Goal: Task Accomplishment & Management: Use online tool/utility

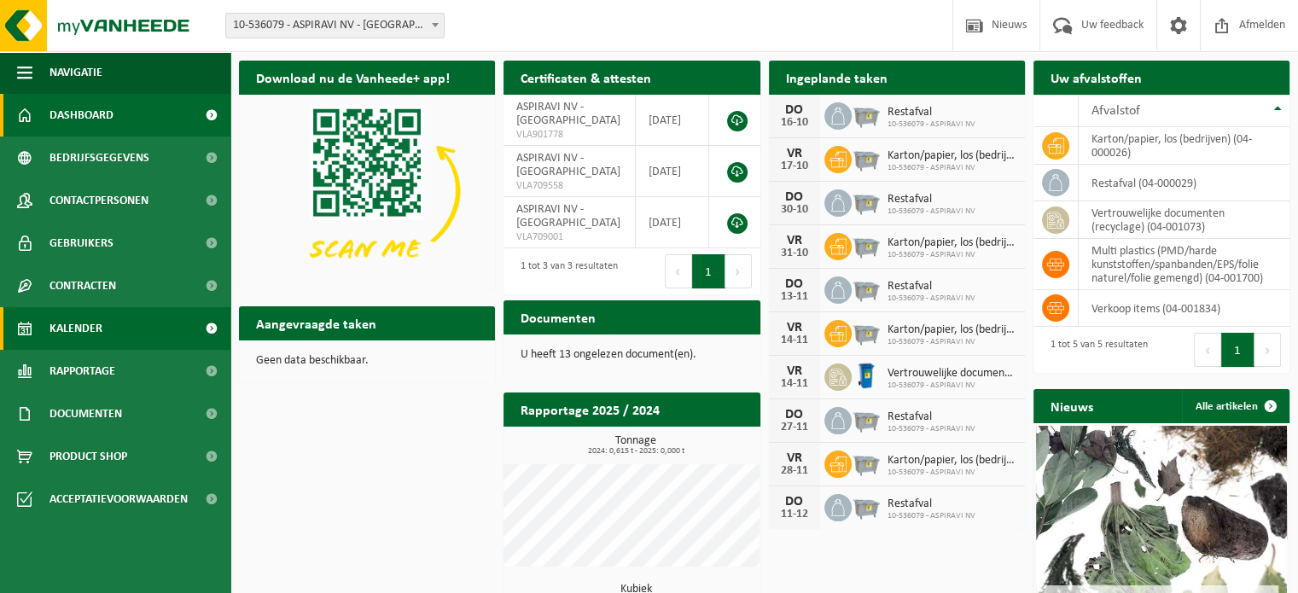
click at [106, 322] on link "Kalender" at bounding box center [115, 328] width 230 height 43
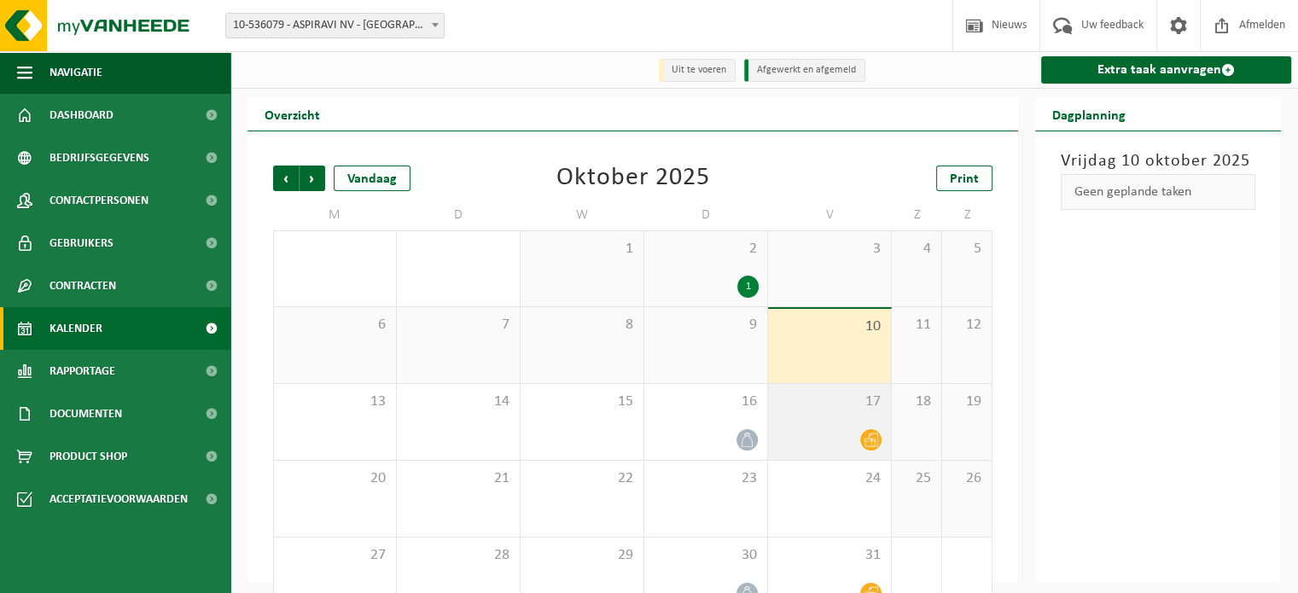
click at [865, 433] on span at bounding box center [870, 439] width 21 height 21
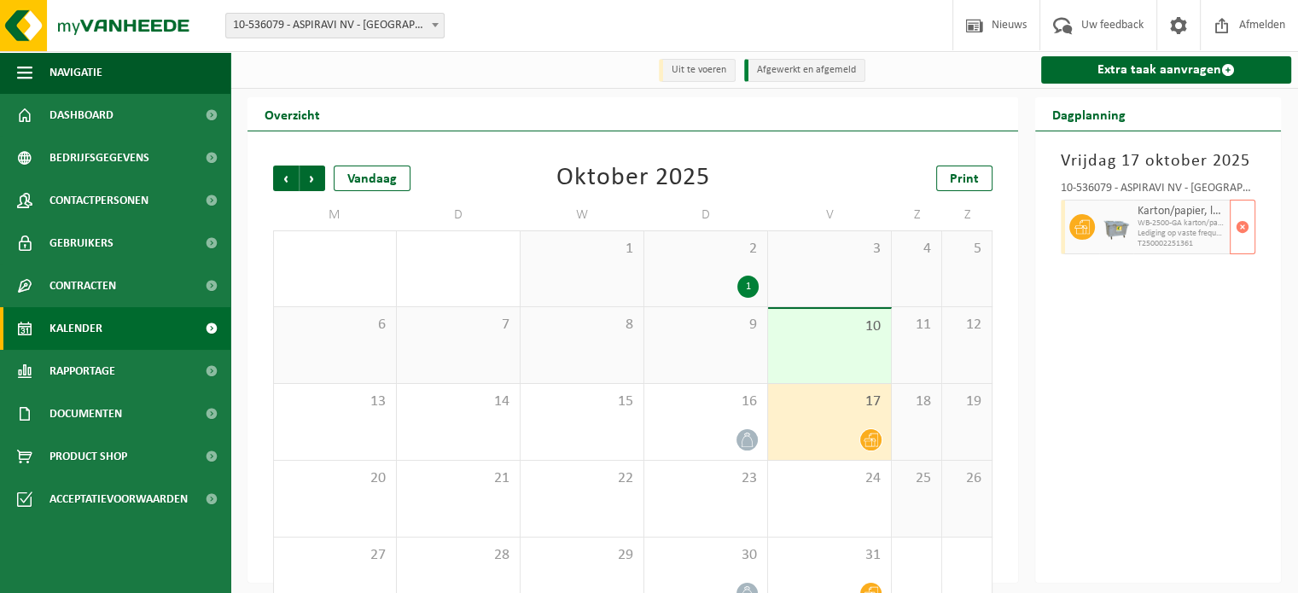
click at [1162, 224] on span "WB-2500-GA karton/papier, los (bedrijven)" at bounding box center [1182, 223] width 88 height 10
click at [1113, 73] on link "Extra taak aanvragen" at bounding box center [1166, 69] width 250 height 27
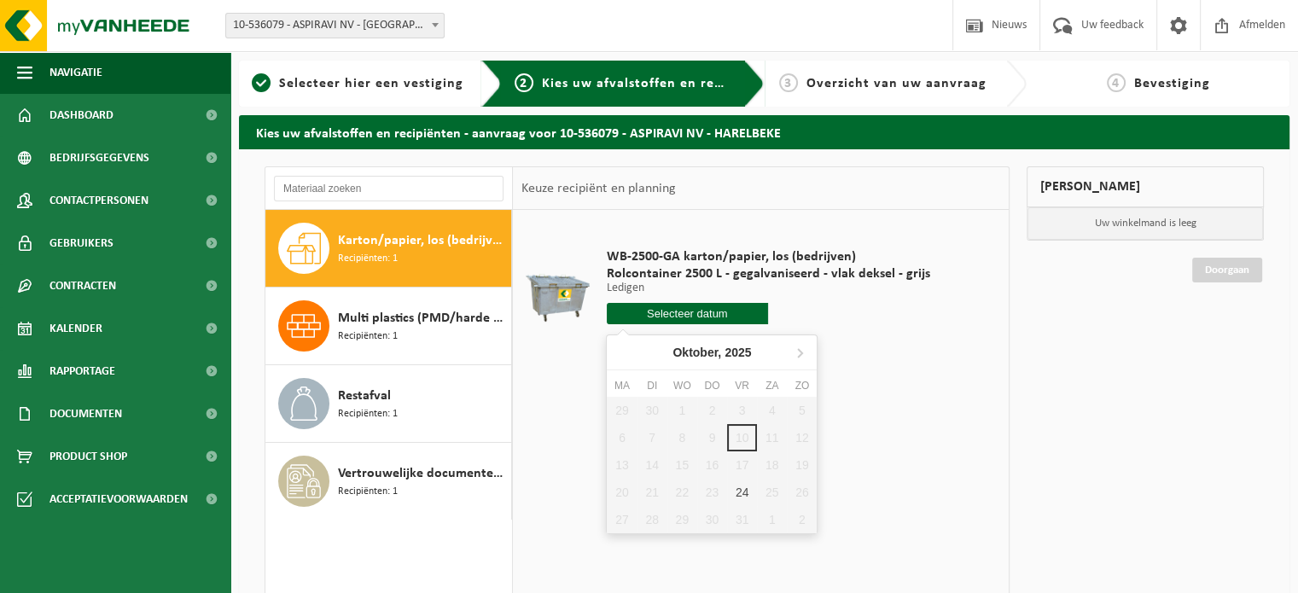
click at [683, 312] on input "text" at bounding box center [688, 313] width 162 height 21
click at [923, 338] on div "WB-2500-GA karton/papier, los (bedrijven) Rolcontainer 2500 L - gegalvaniseerd …" at bounding box center [768, 290] width 341 height 119
click at [1121, 26] on span "Uw feedback" at bounding box center [1112, 25] width 71 height 50
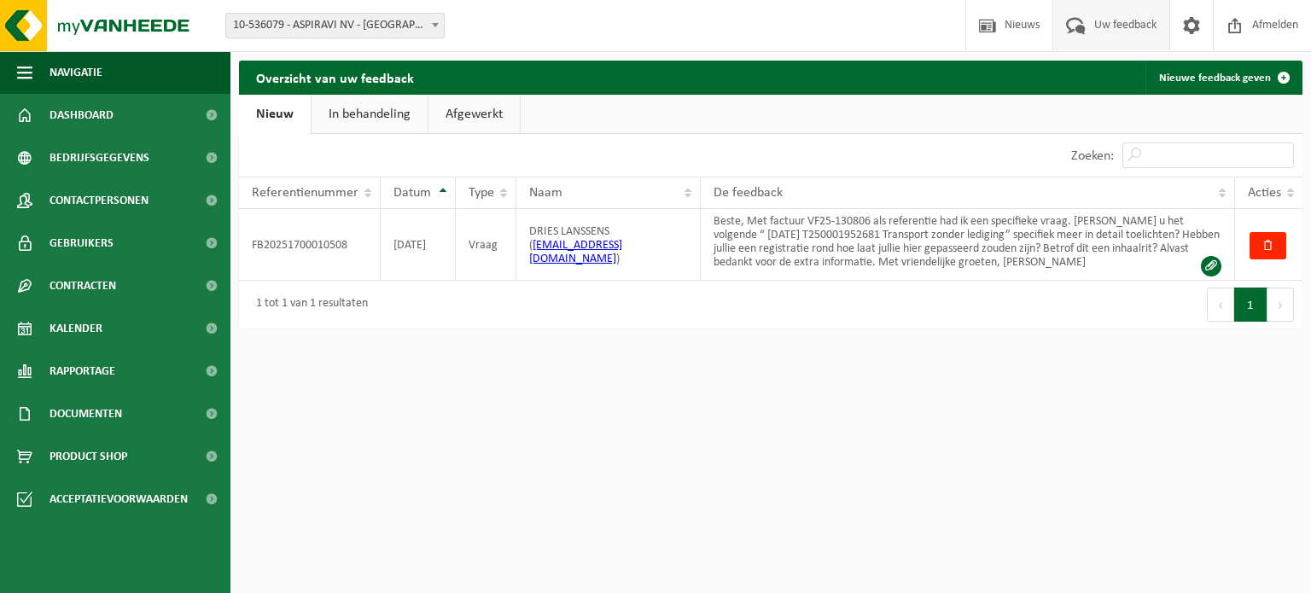
click at [463, 122] on link "Afgewerkt" at bounding box center [473, 114] width 91 height 39
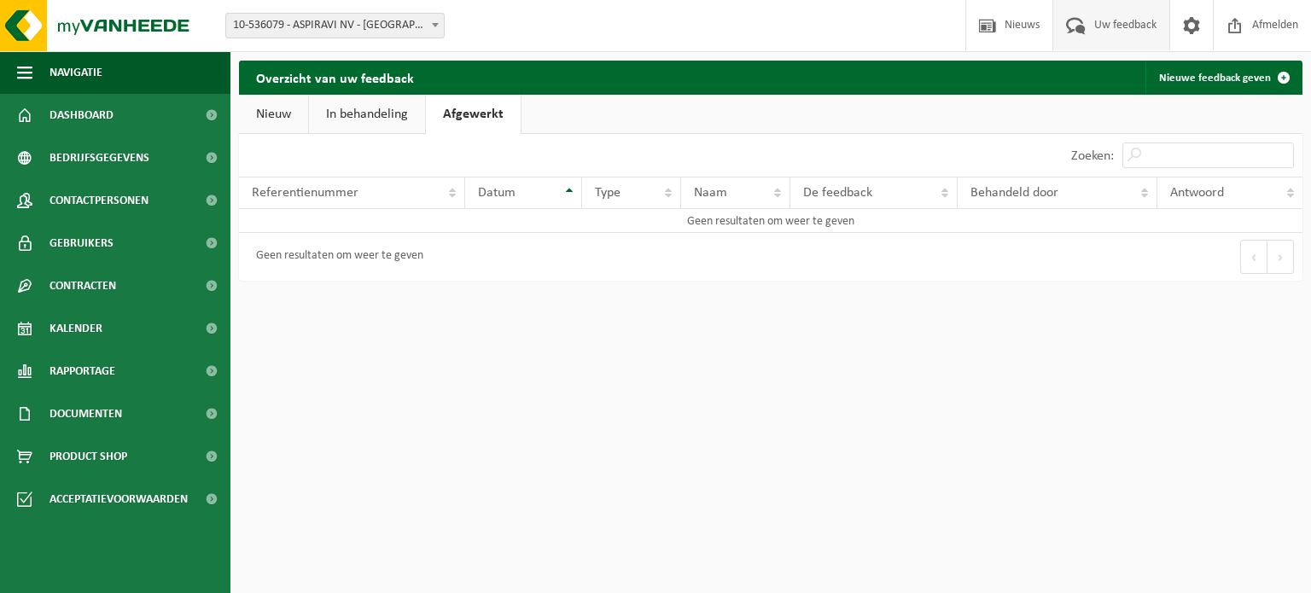
click at [329, 108] on link "In behandeling" at bounding box center [367, 114] width 116 height 39
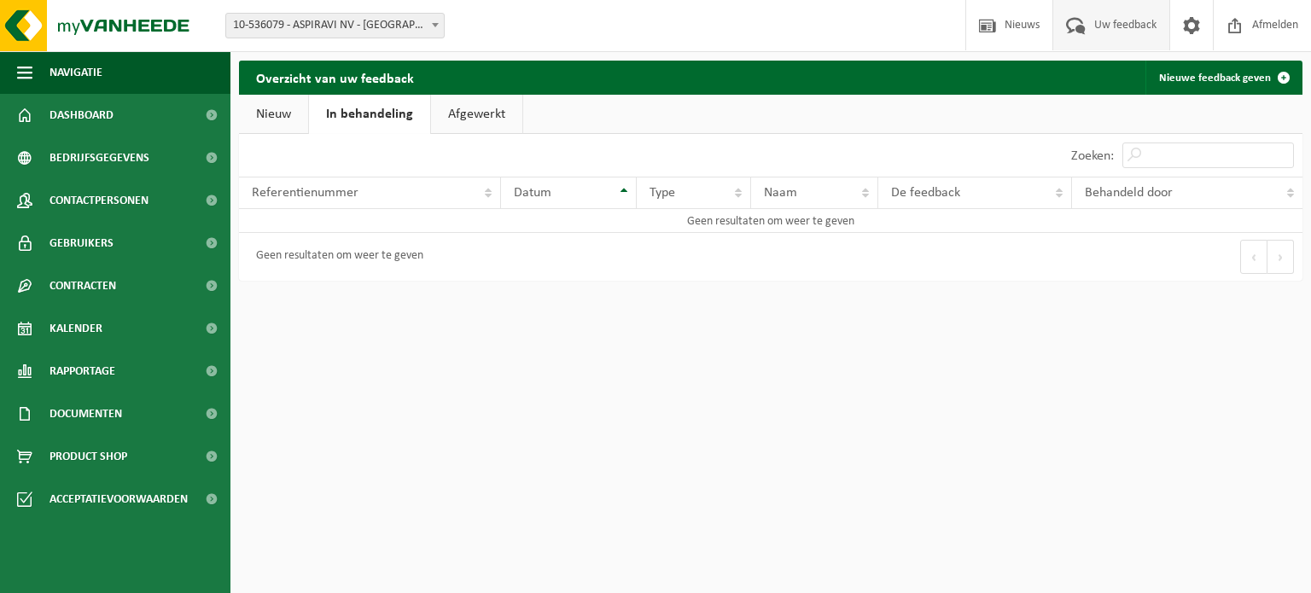
click at [274, 115] on link "Nieuw" at bounding box center [273, 114] width 69 height 39
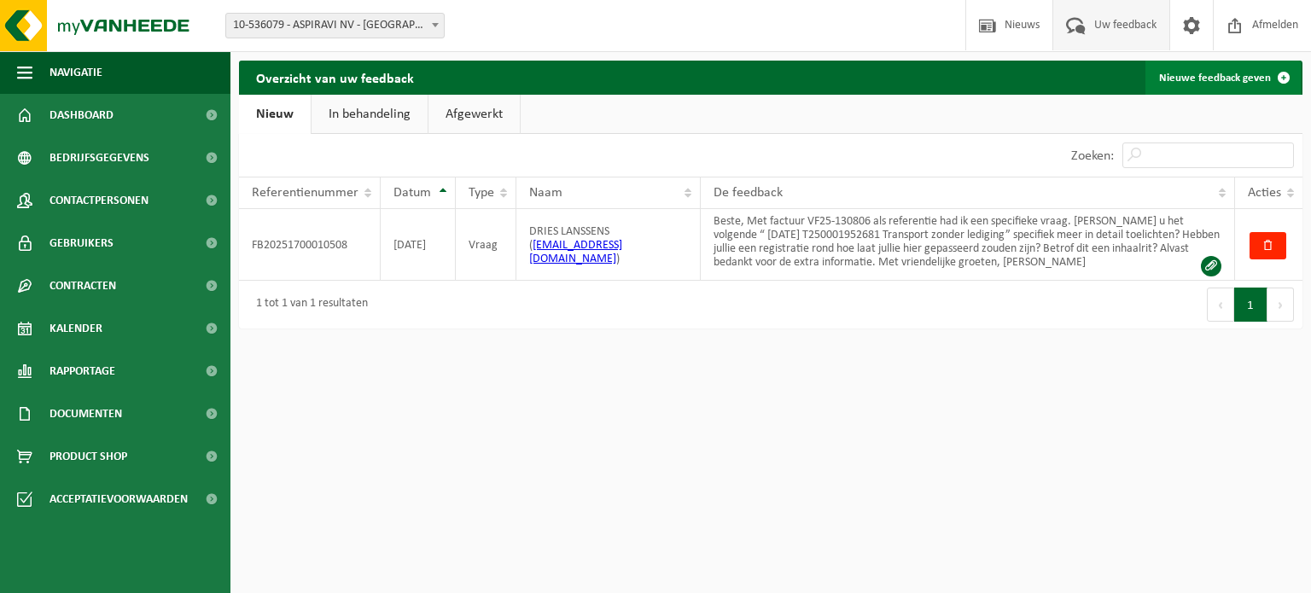
click at [1255, 73] on link "Nieuwe feedback geven" at bounding box center [1222, 78] width 155 height 34
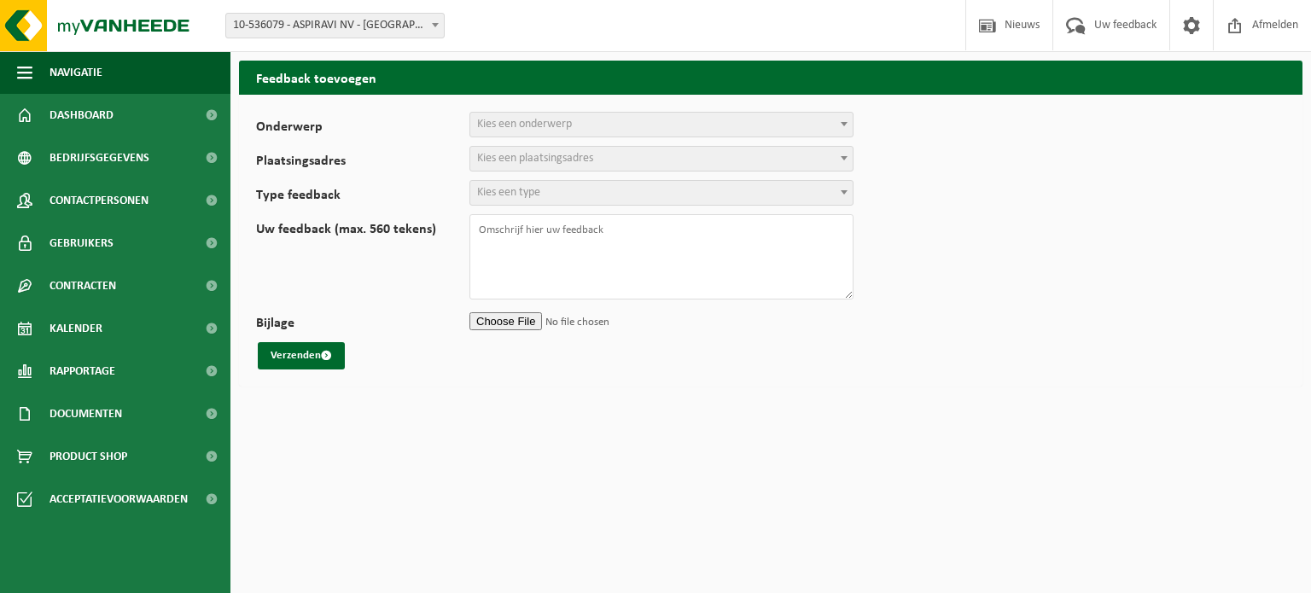
select select
click at [533, 120] on span "Kies een onderwerp" at bounding box center [524, 124] width 95 height 13
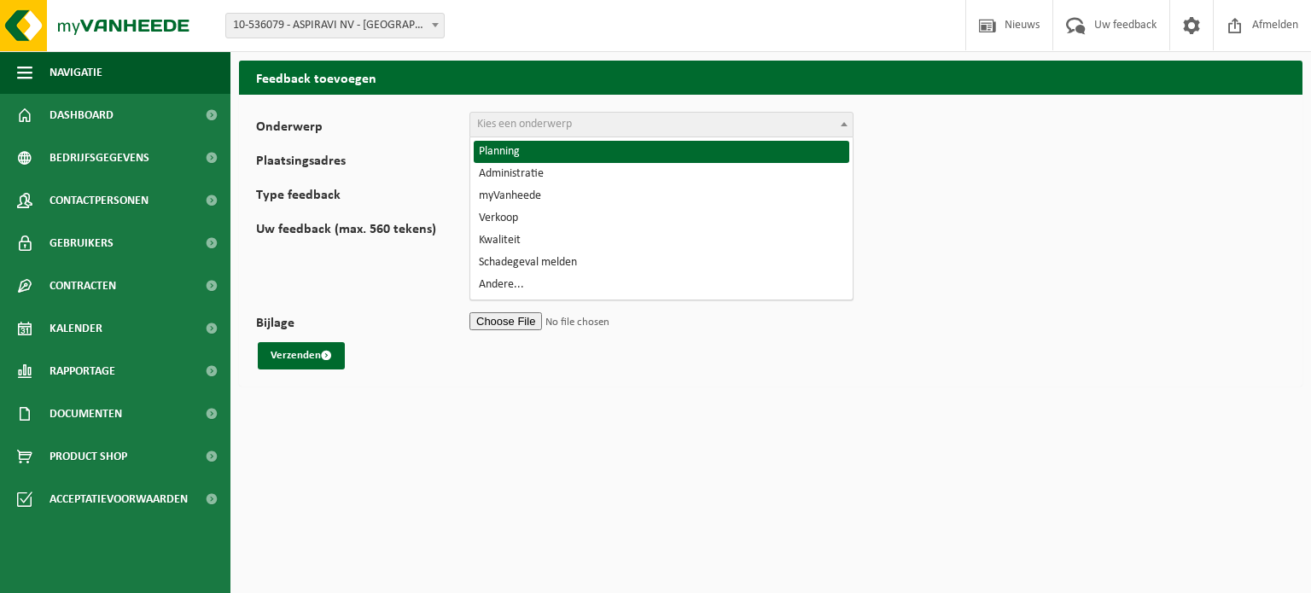
select select "1"
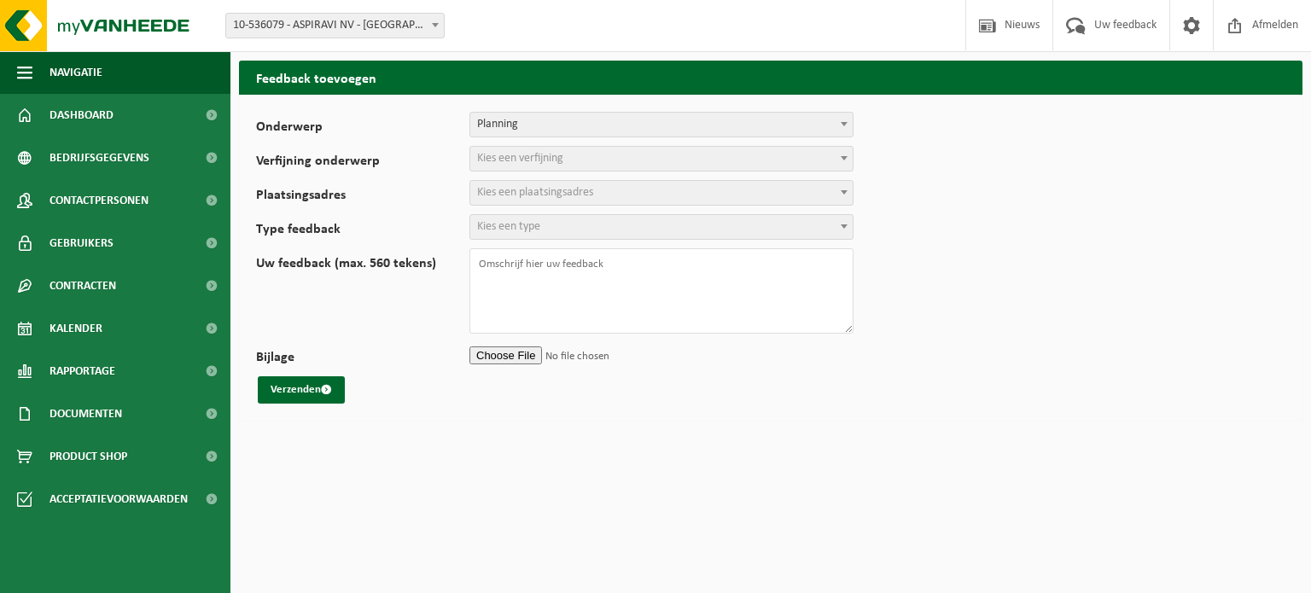
click at [546, 156] on span "Kies een verfijning" at bounding box center [520, 158] width 86 height 13
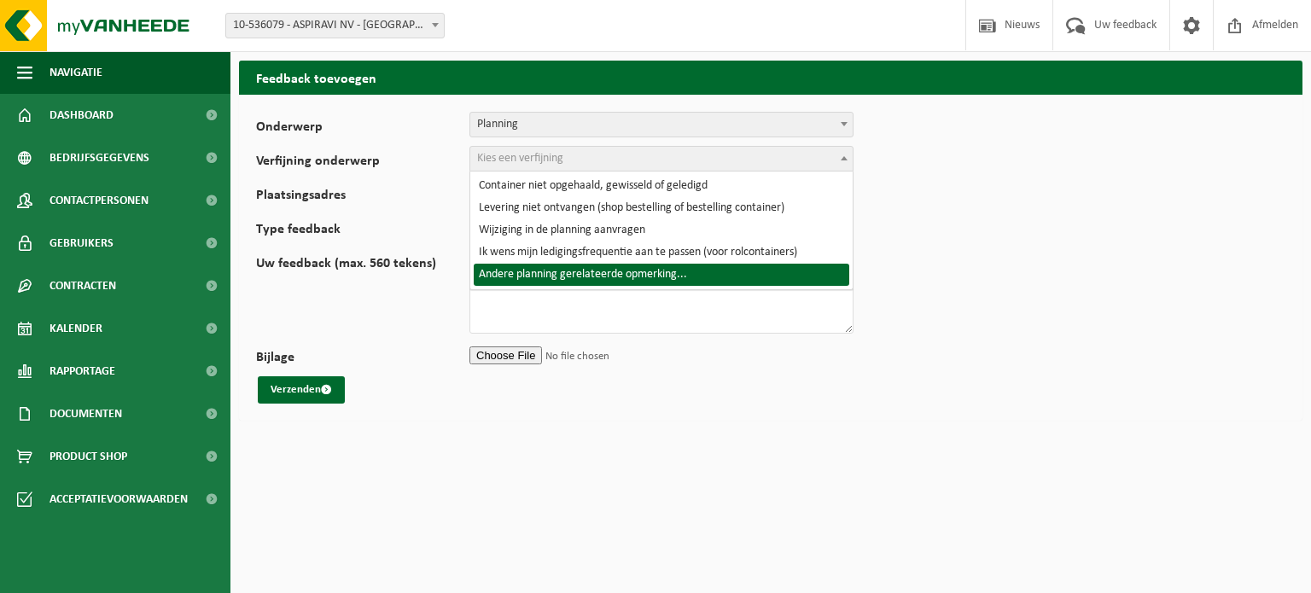
select select "6"
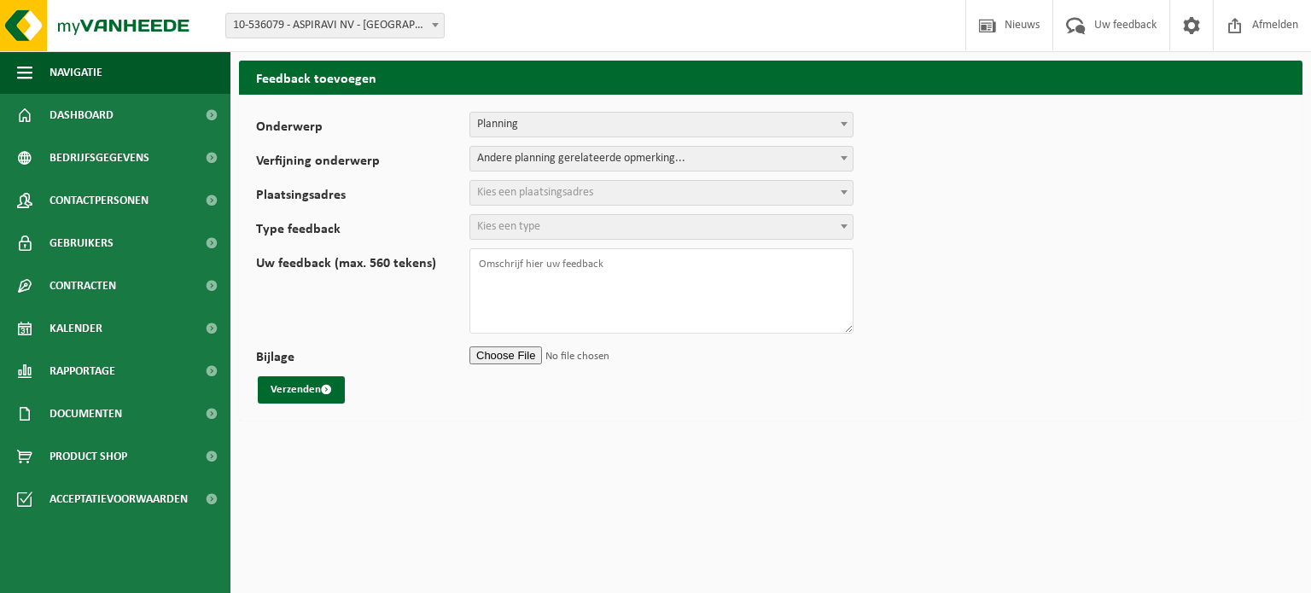
click at [565, 197] on span "Kies een plaatsingsadres" at bounding box center [535, 192] width 116 height 13
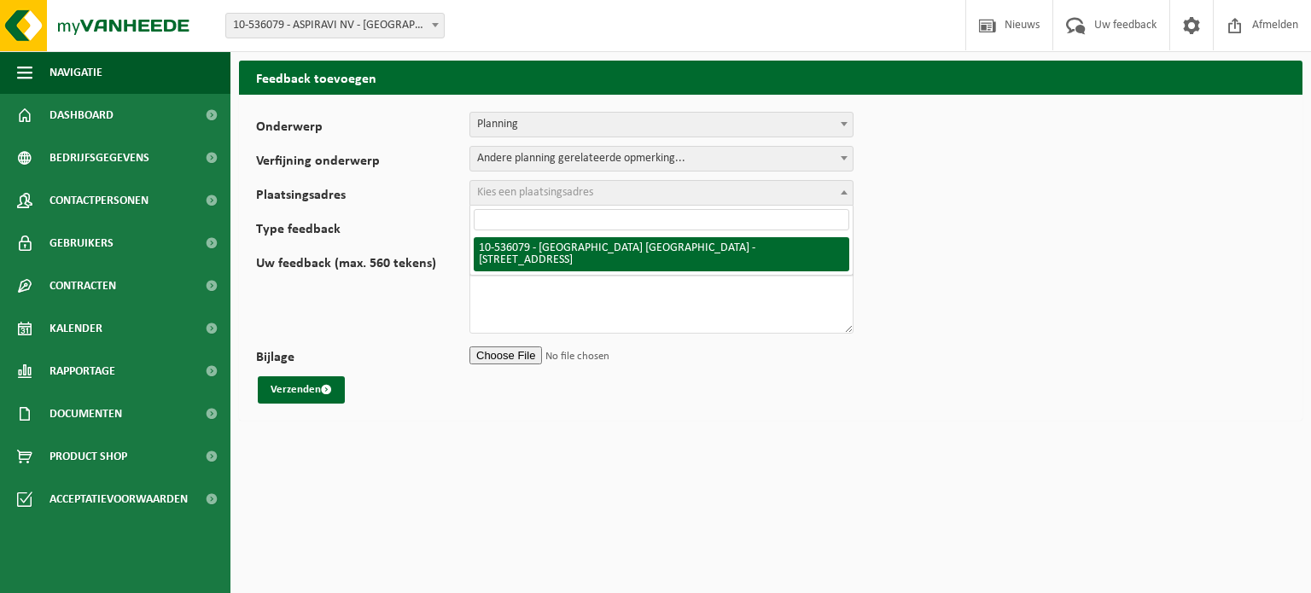
select select "136085"
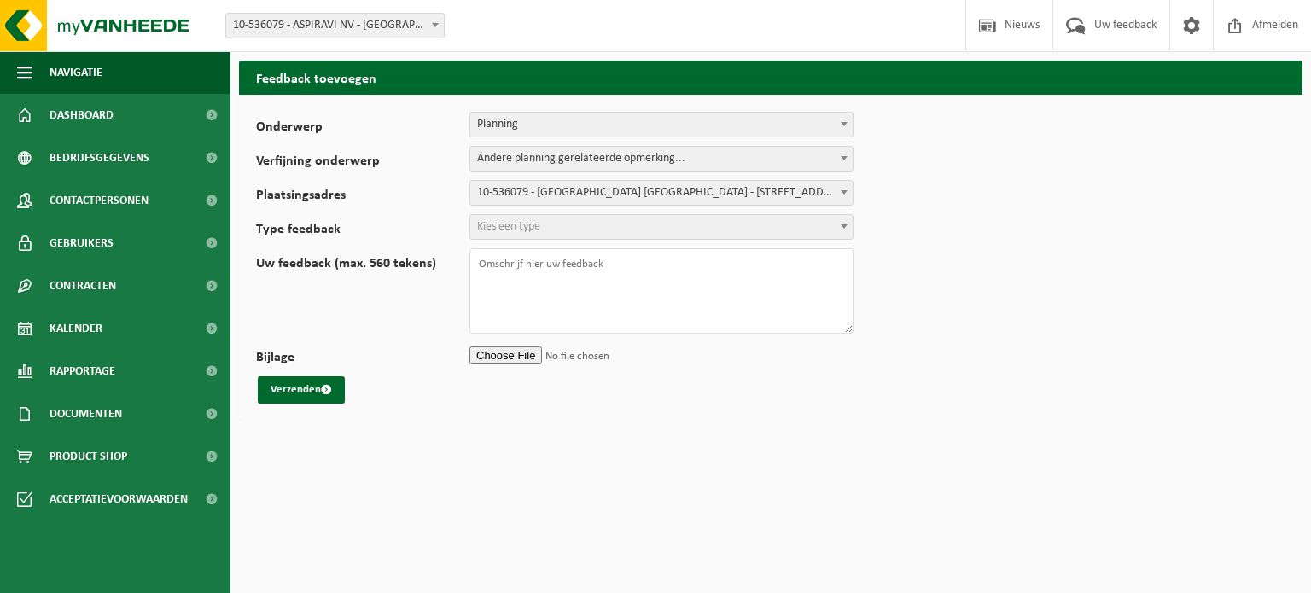
click at [545, 230] on span "Kies een type" at bounding box center [661, 227] width 382 height 24
click at [338, 298] on label "Uw feedback (max. 560 tekens)" at bounding box center [362, 295] width 213 height 77
click at [469, 298] on textarea "Uw feedback (max. 560 tekens)" at bounding box center [661, 290] width 384 height 85
click at [79, 29] on img at bounding box center [102, 25] width 205 height 51
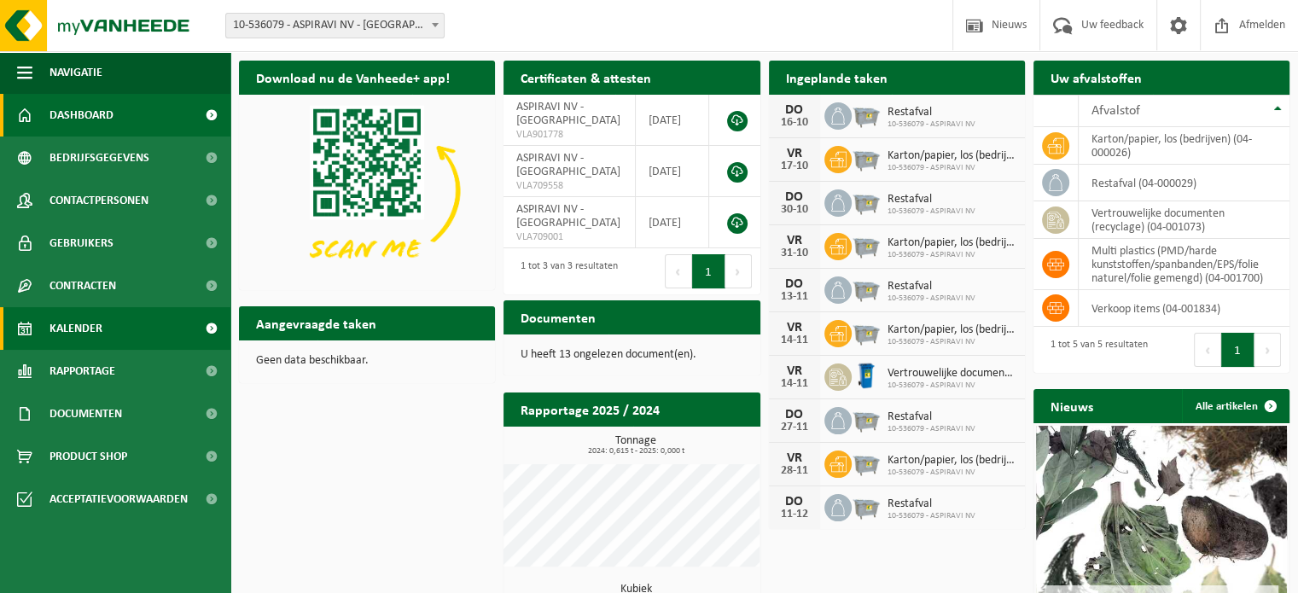
click at [121, 320] on link "Kalender" at bounding box center [115, 328] width 230 height 43
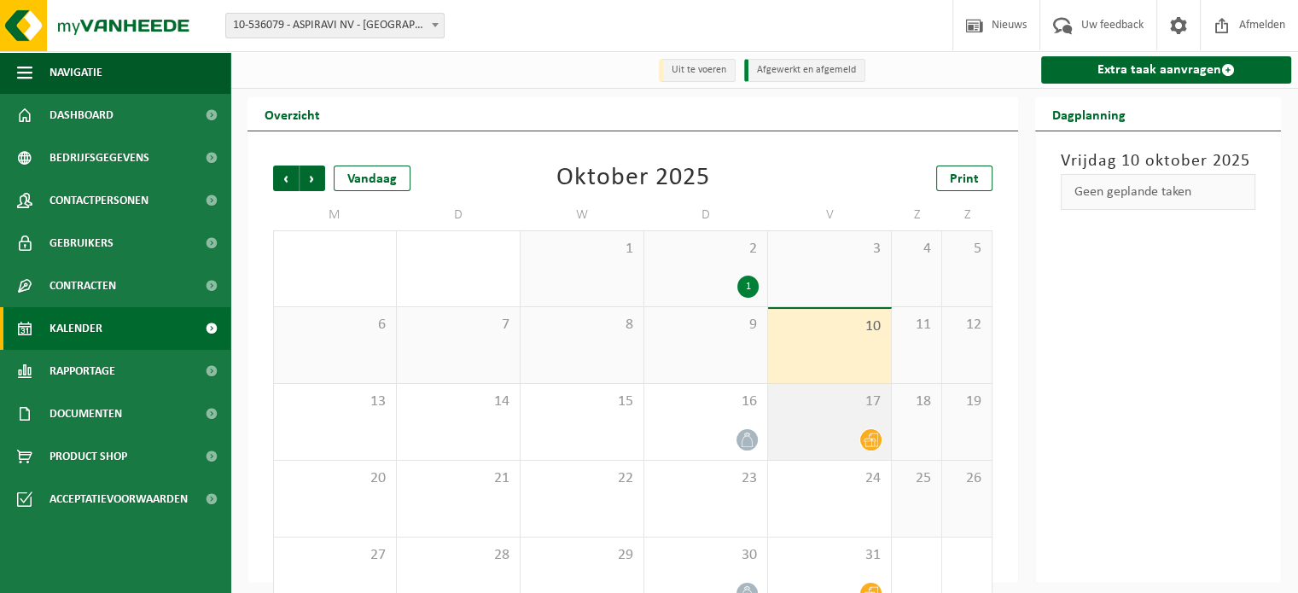
click at [865, 441] on icon at bounding box center [871, 440] width 15 height 15
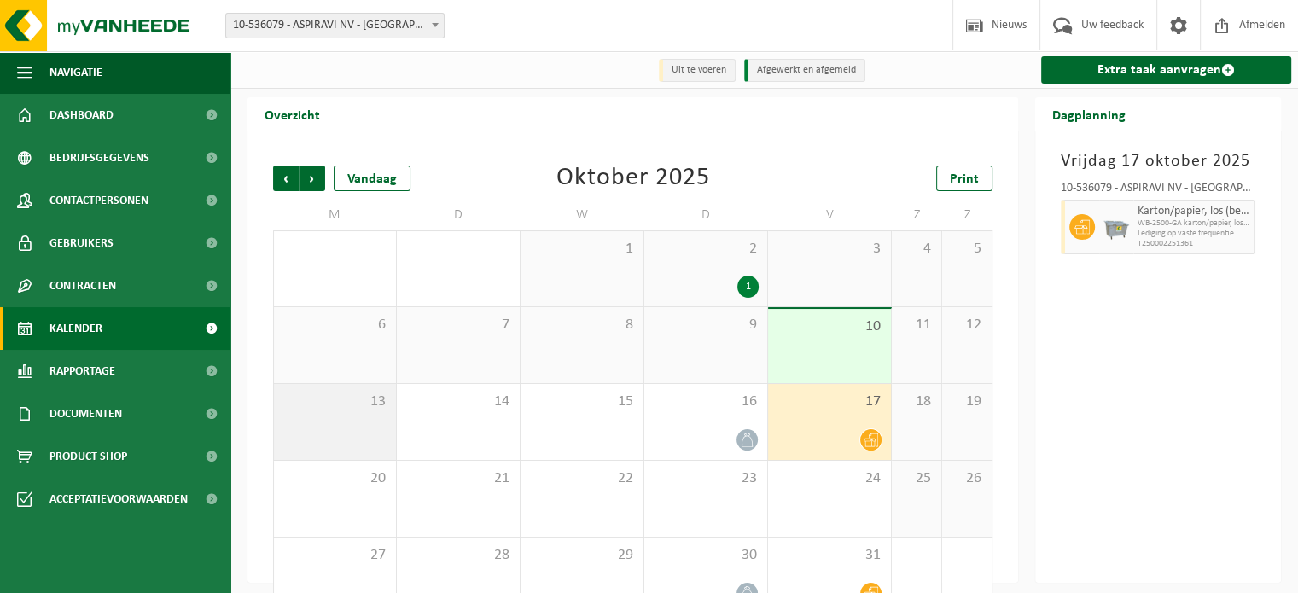
click at [341, 420] on div "13" at bounding box center [335, 422] width 122 height 76
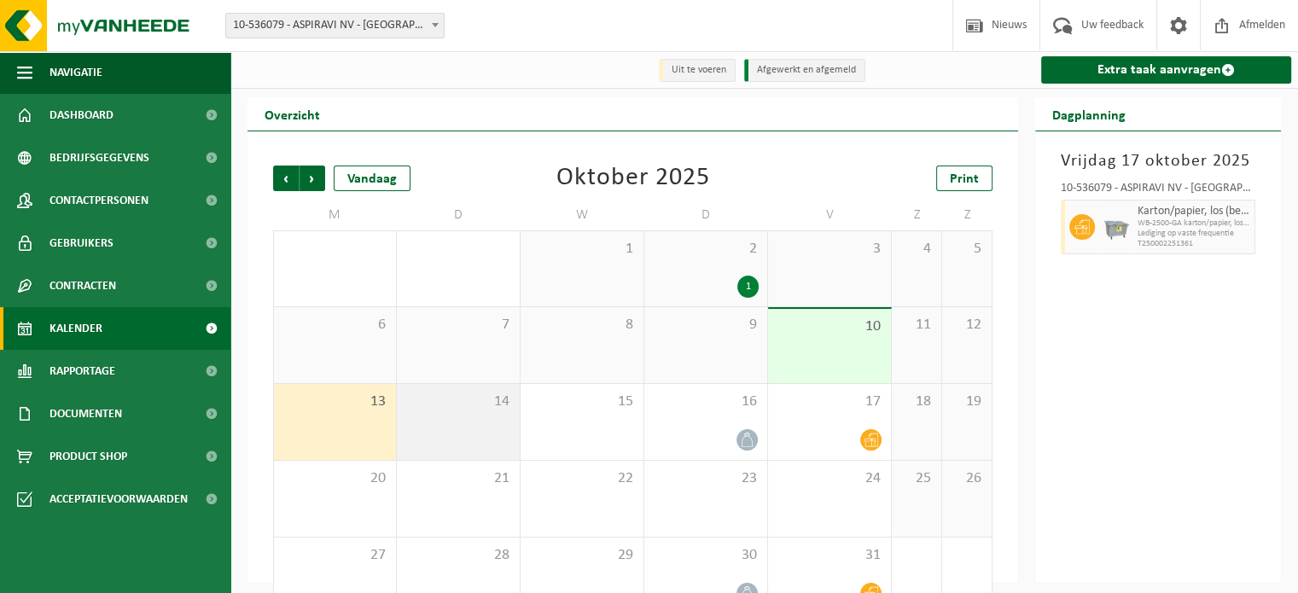
click at [465, 417] on div "14" at bounding box center [458, 422] width 123 height 76
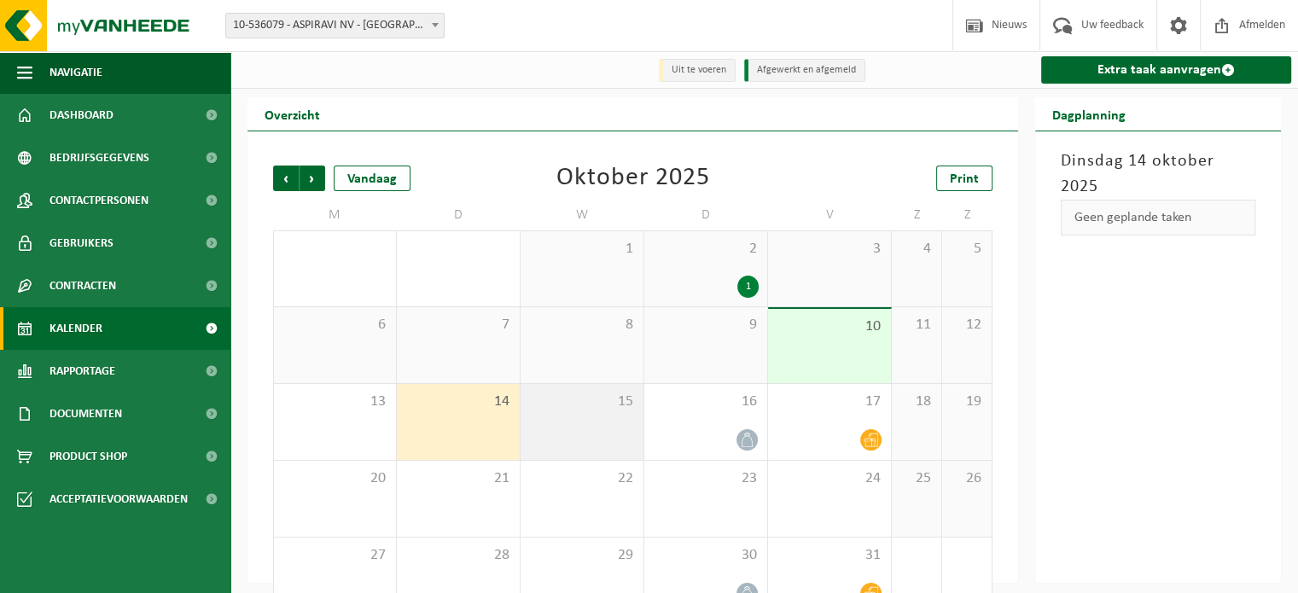
click at [555, 416] on div "15" at bounding box center [582, 422] width 123 height 76
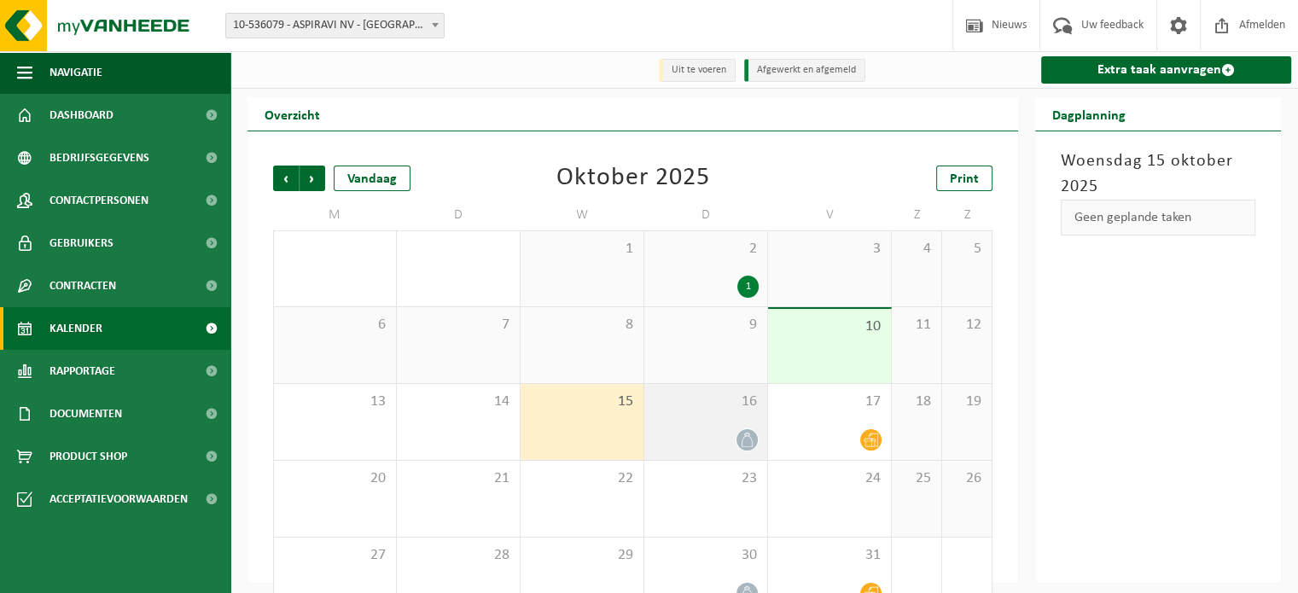
click at [711, 442] on div at bounding box center [706, 439] width 106 height 23
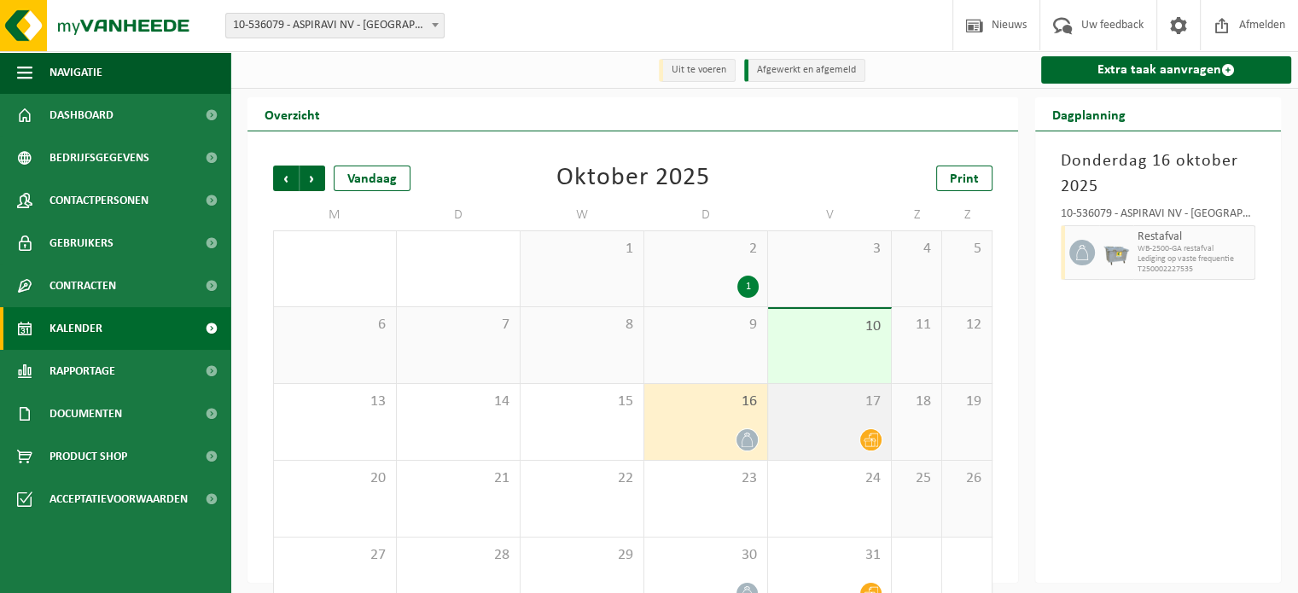
click at [807, 430] on div at bounding box center [830, 439] width 106 height 23
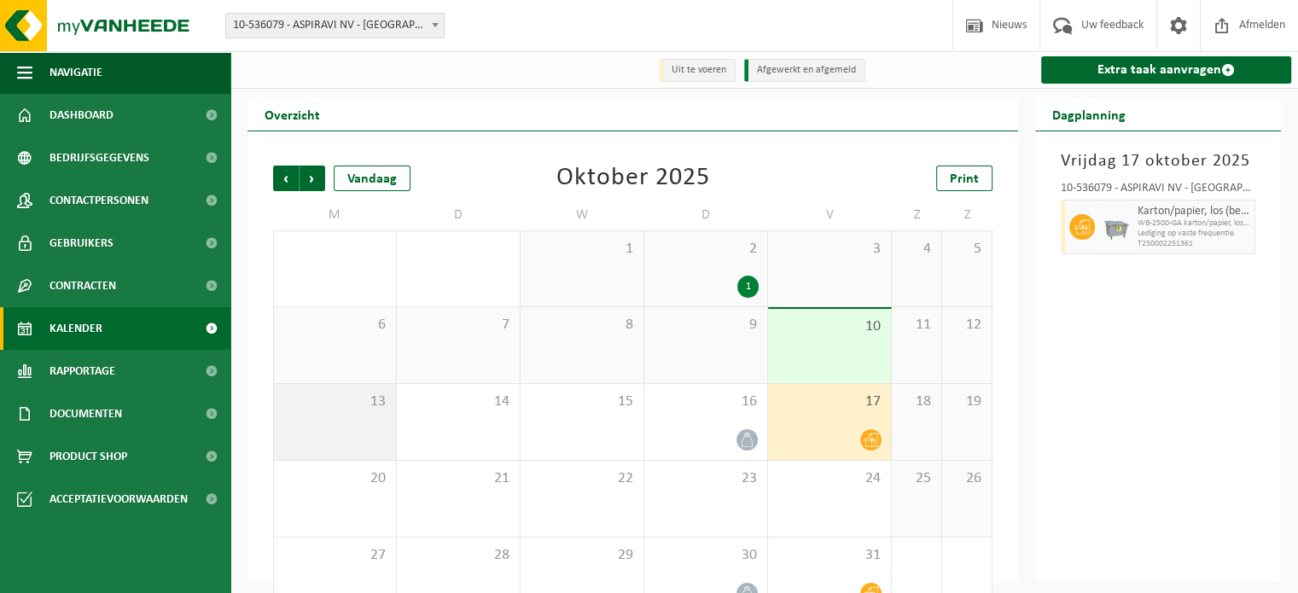
drag, startPoint x: 378, startPoint y: 426, endPoint x: 386, endPoint y: 420, distance: 9.7
click at [379, 426] on div "13" at bounding box center [335, 422] width 122 height 76
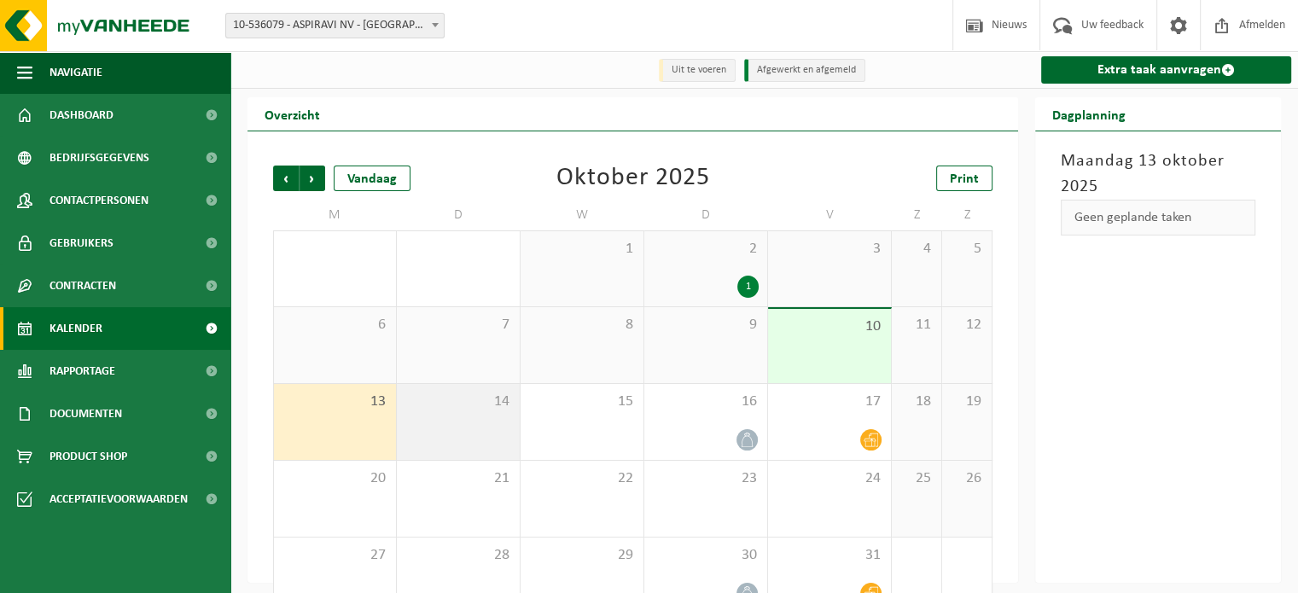
click at [484, 422] on div "14" at bounding box center [458, 422] width 123 height 76
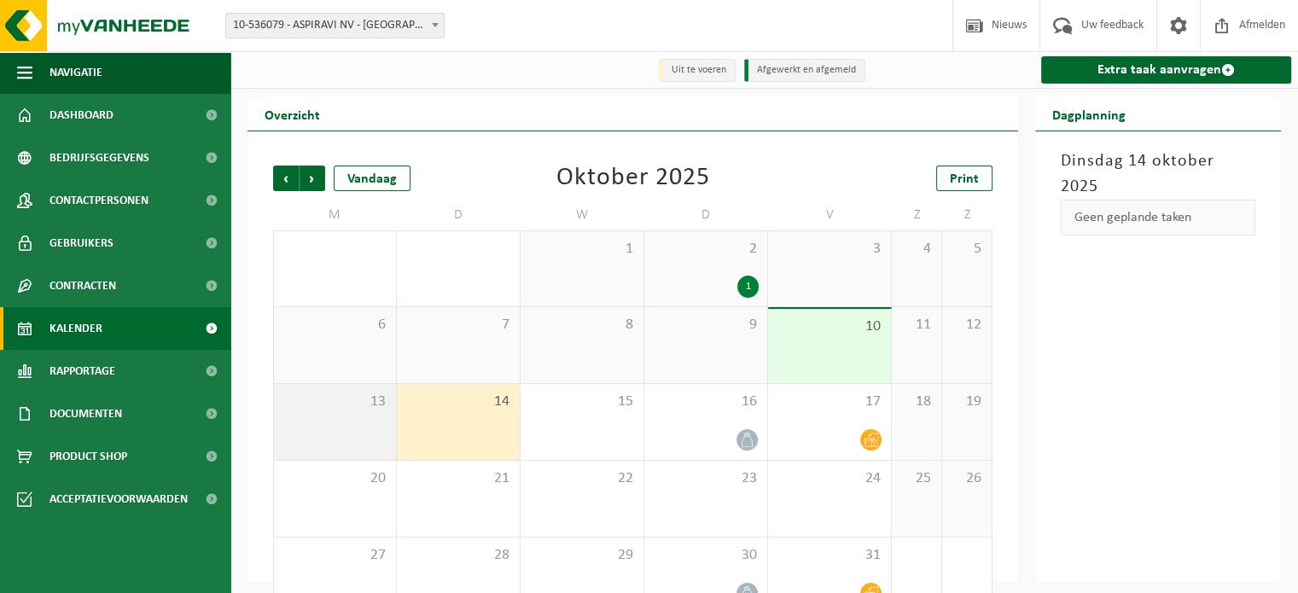
click at [352, 429] on div "13" at bounding box center [335, 422] width 122 height 76
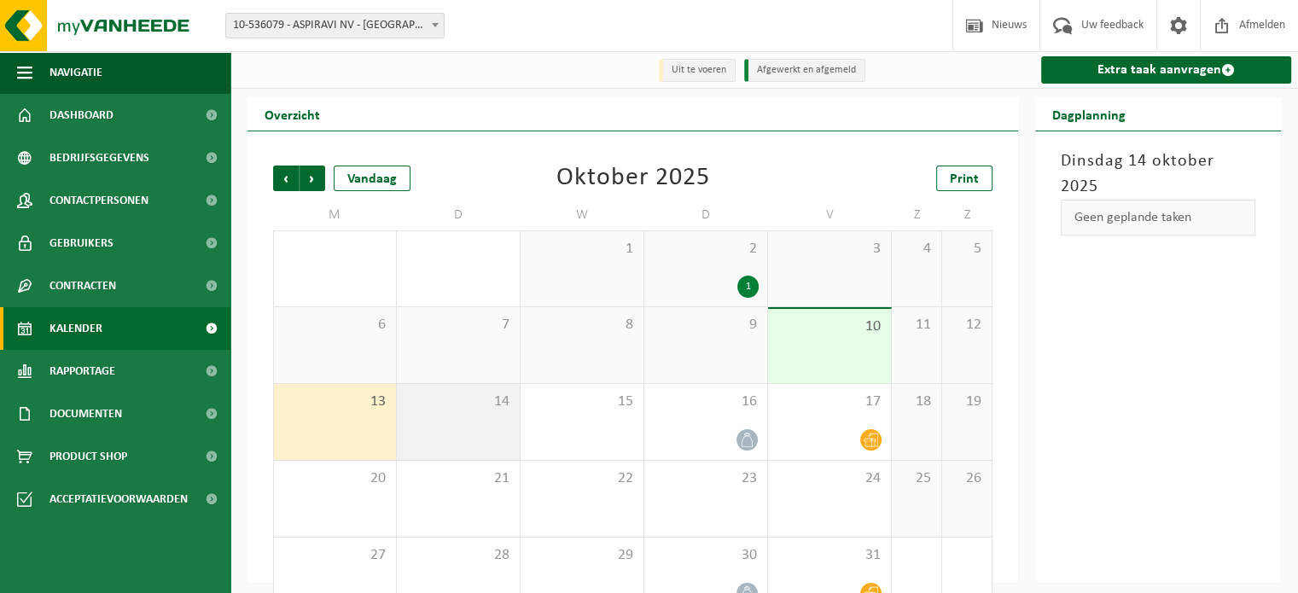
click at [461, 434] on div "14" at bounding box center [458, 422] width 123 height 76
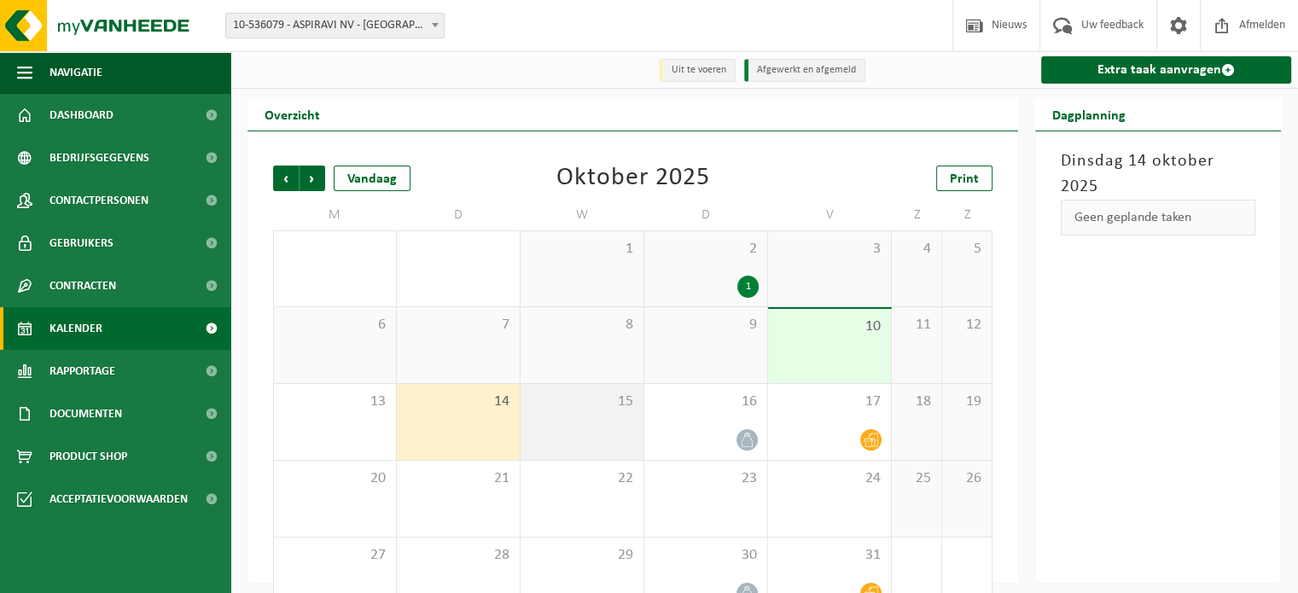
click at [591, 429] on div "15" at bounding box center [582, 422] width 123 height 76
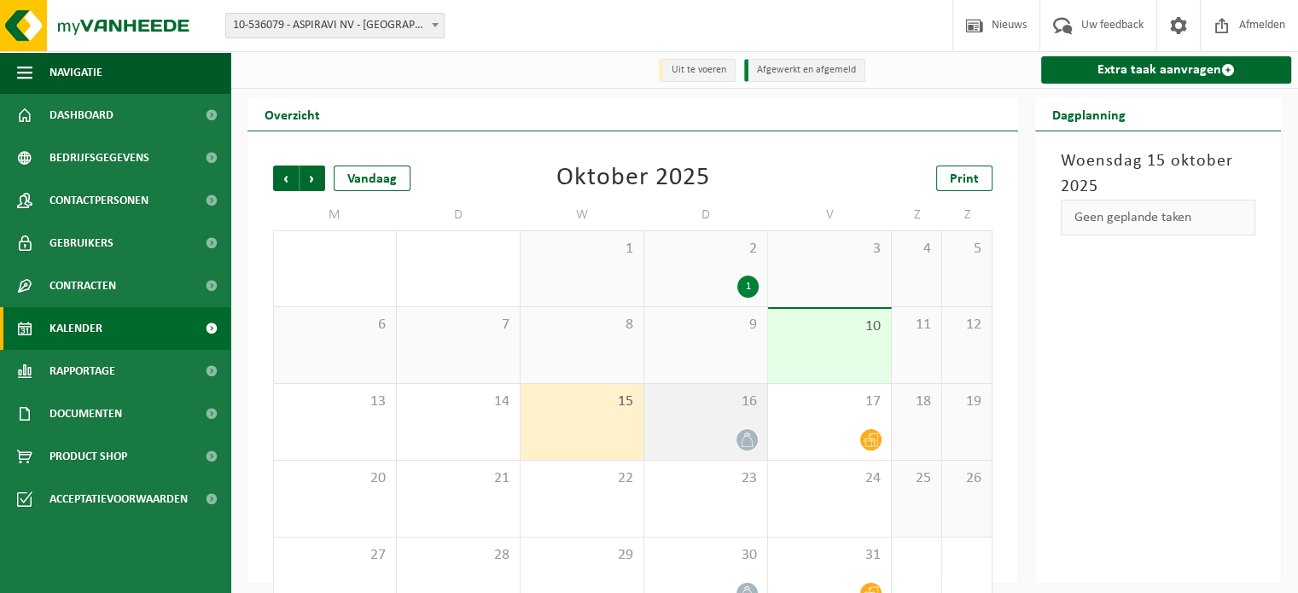
click at [690, 434] on div at bounding box center [706, 439] width 106 height 23
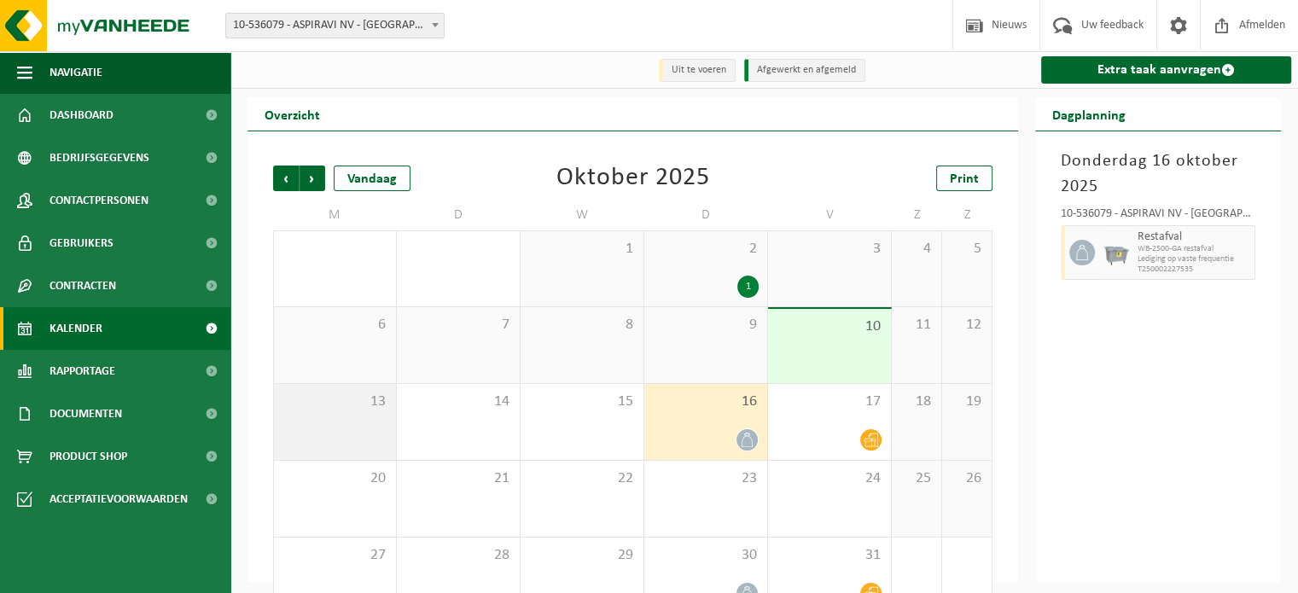
click at [368, 433] on div "13" at bounding box center [335, 422] width 122 height 76
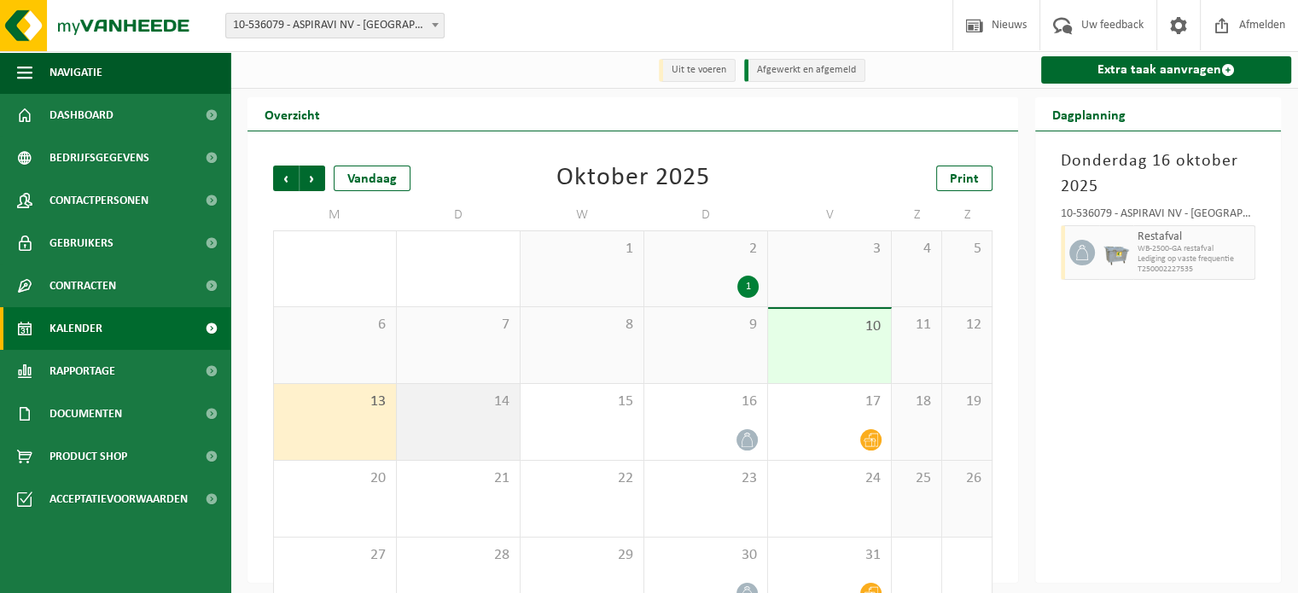
click at [446, 454] on div "14" at bounding box center [458, 422] width 123 height 76
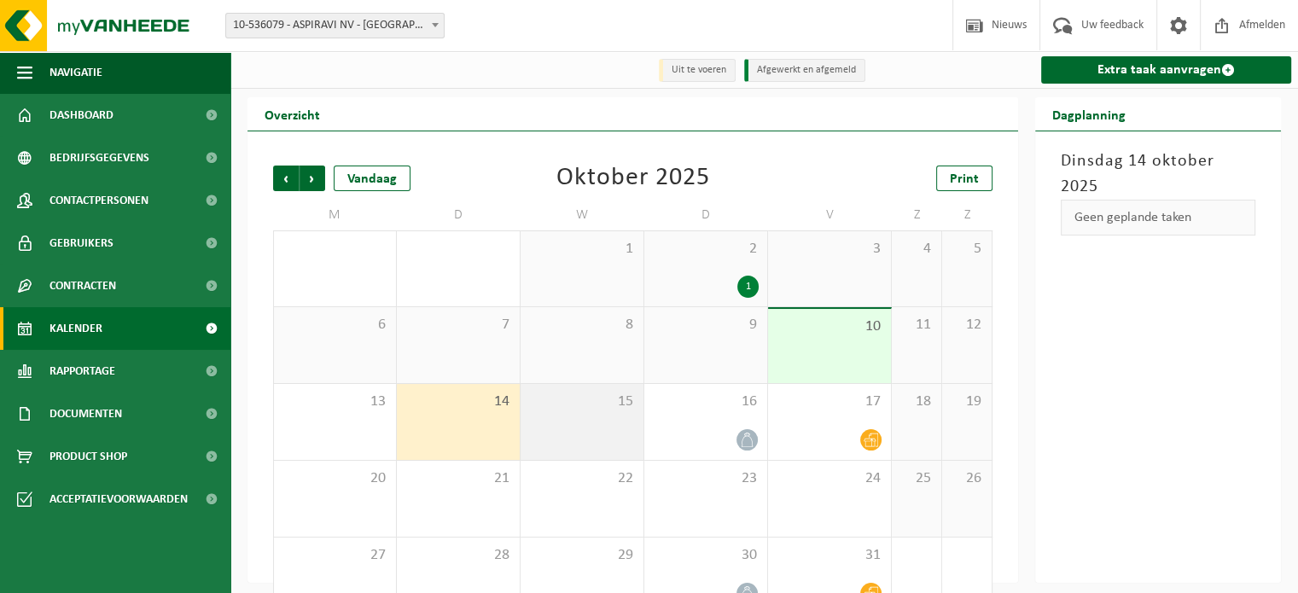
click at [599, 436] on div "15" at bounding box center [582, 422] width 123 height 76
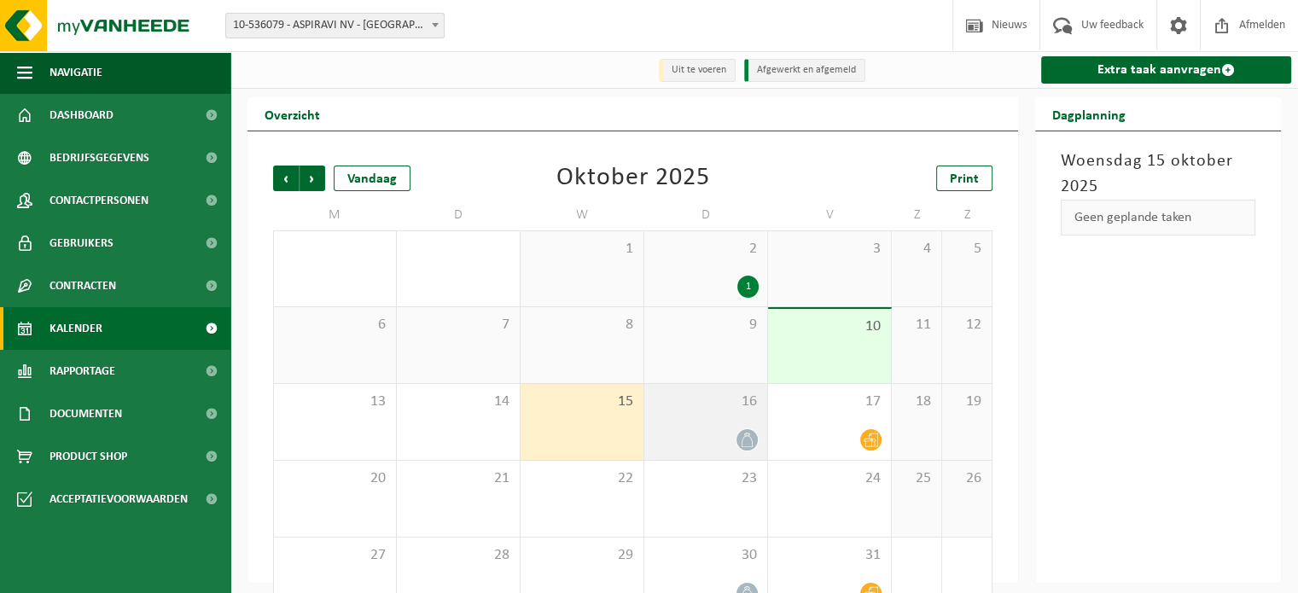
click at [700, 424] on div "16" at bounding box center [705, 422] width 123 height 76
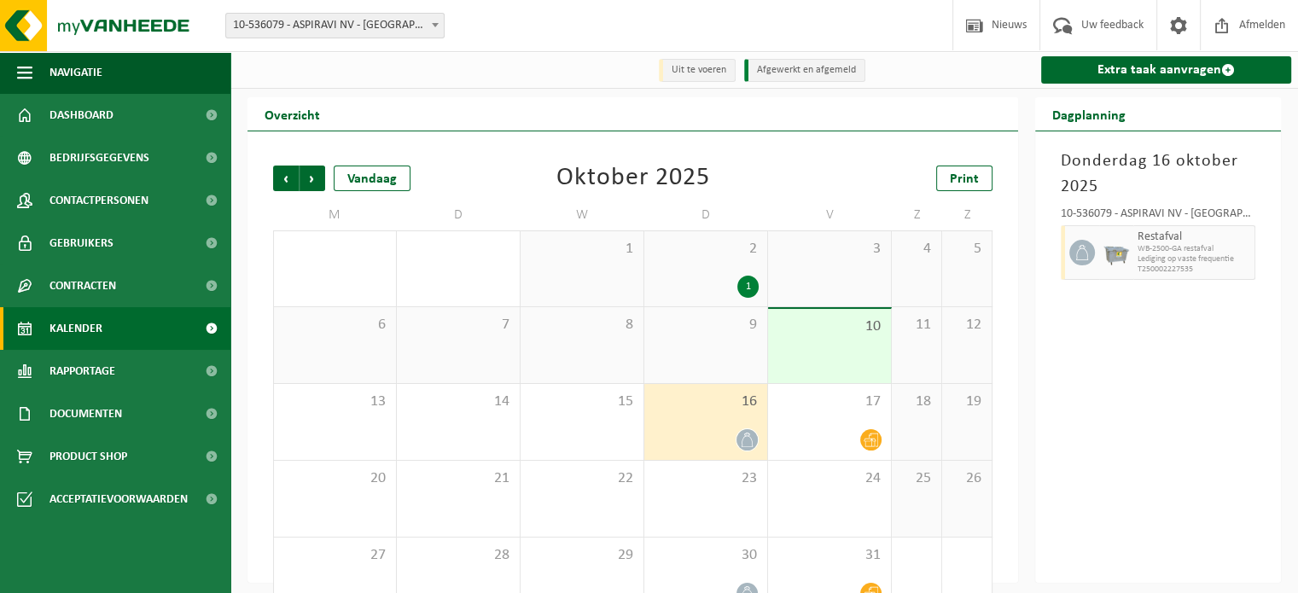
click at [748, 437] on icon at bounding box center [747, 440] width 15 height 15
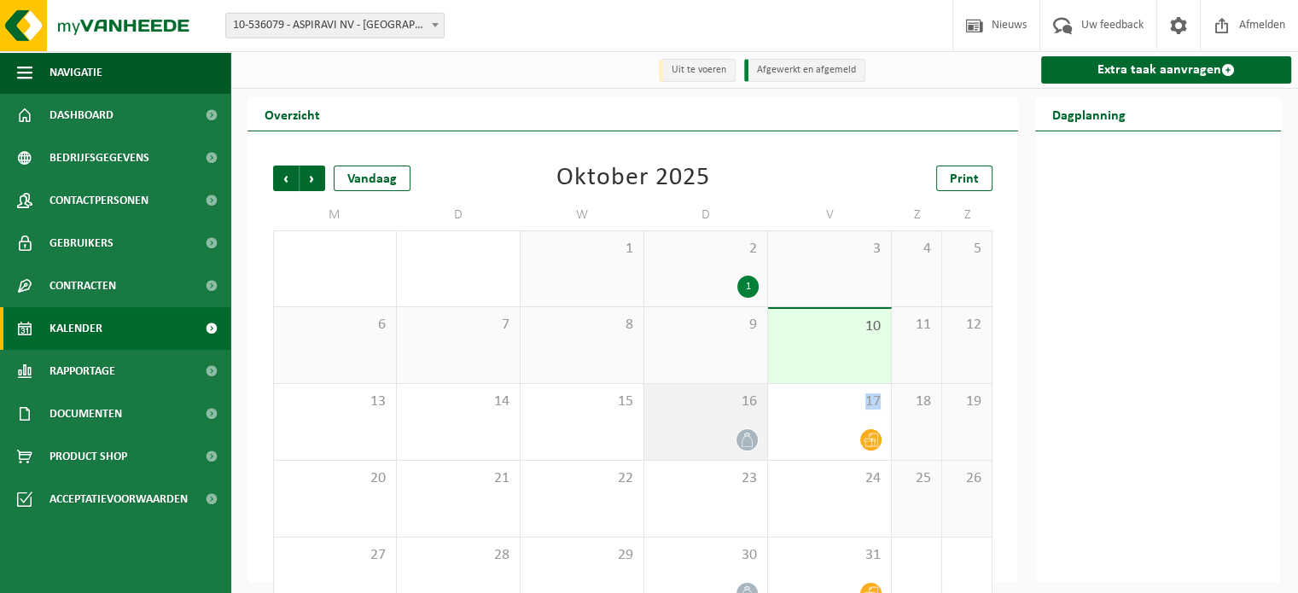
click at [748, 437] on icon at bounding box center [747, 440] width 15 height 15
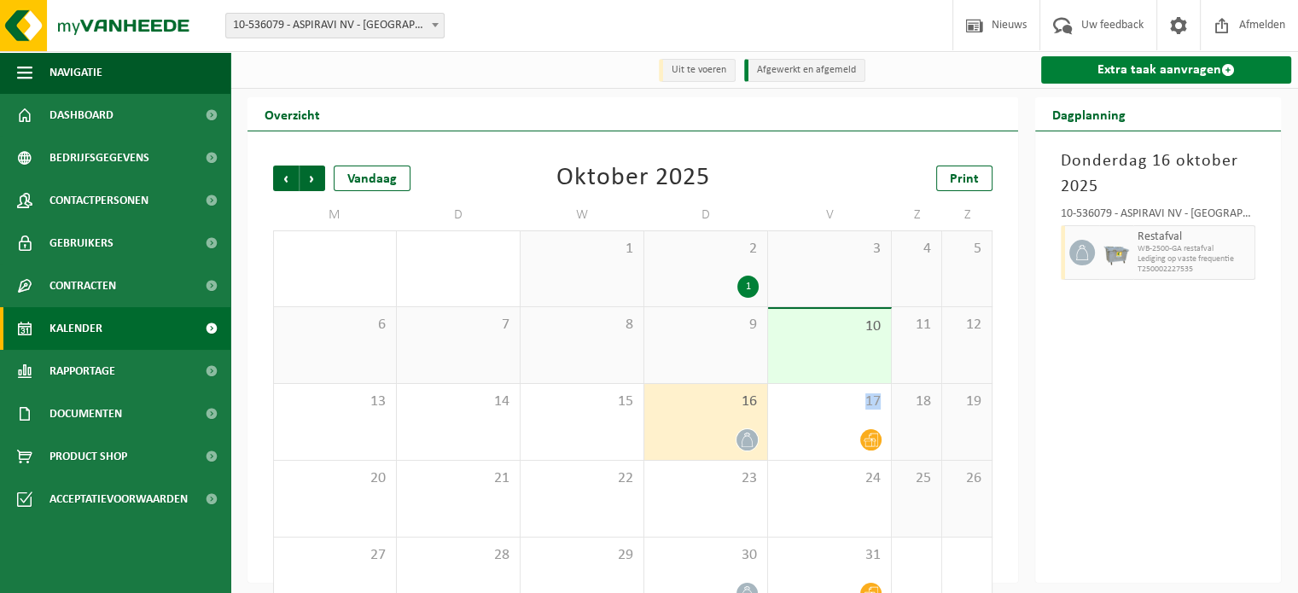
click at [1129, 79] on link "Extra taak aanvragen" at bounding box center [1166, 69] width 250 height 27
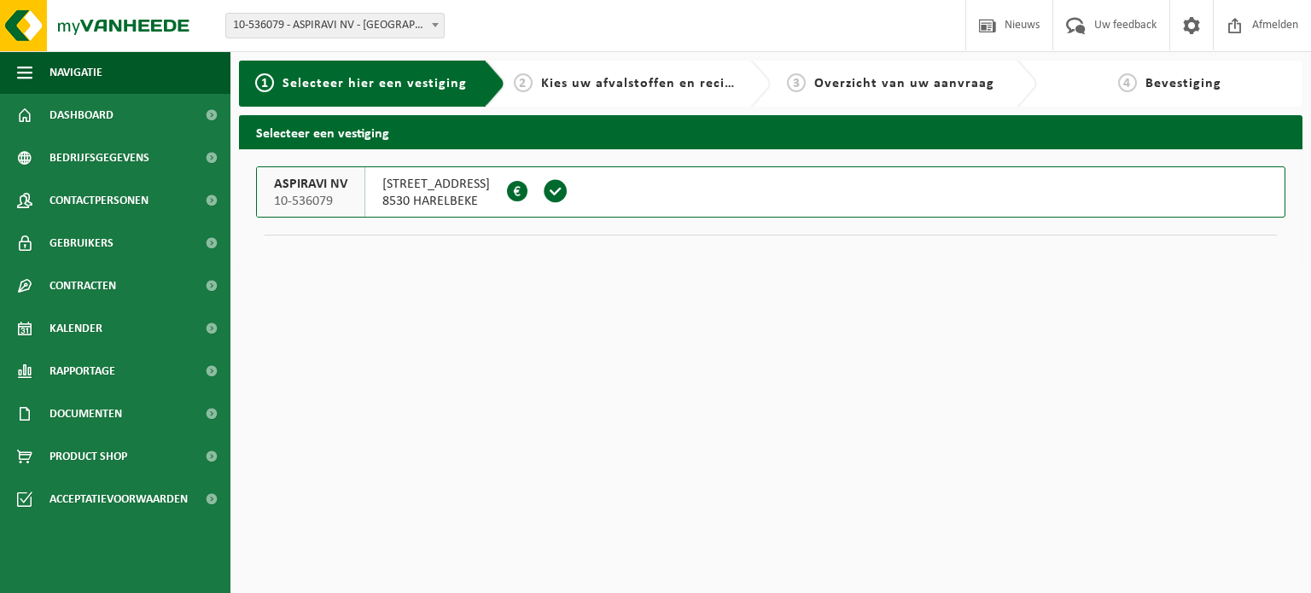
click at [568, 198] on span at bounding box center [556, 191] width 26 height 26
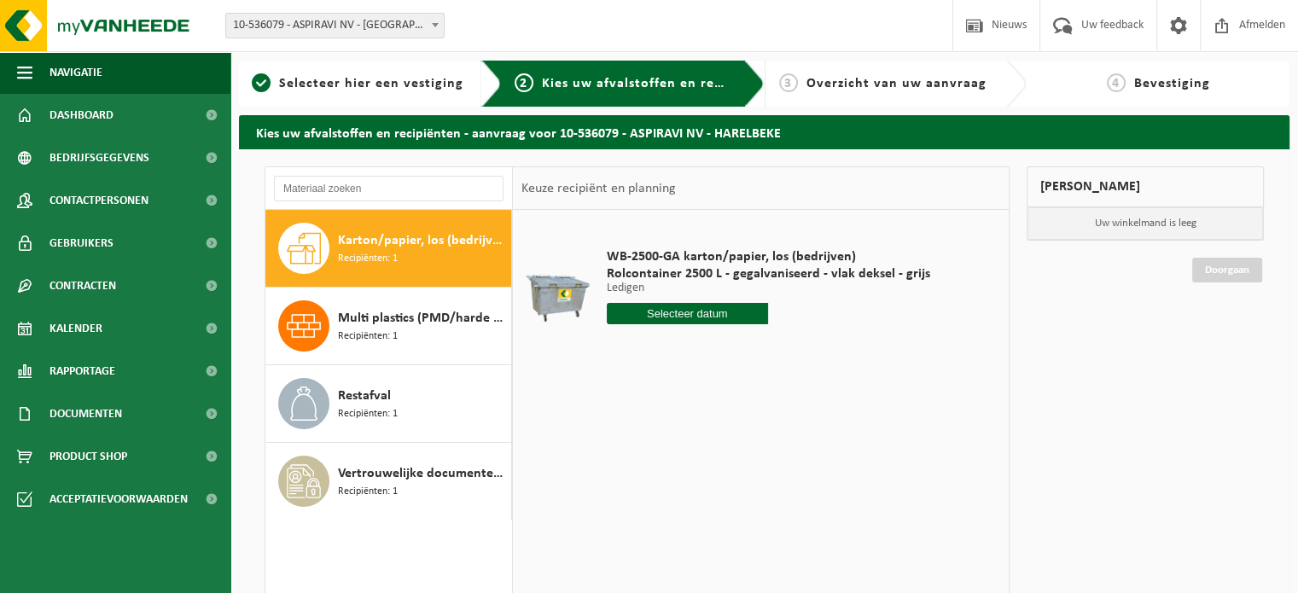
click at [395, 235] on span "Karton/papier, los (bedrijven)" at bounding box center [422, 240] width 169 height 20
click at [722, 309] on input "text" at bounding box center [688, 313] width 162 height 21
click at [718, 437] on div "29 30 1 2 3 4 5 6 7 8 9 10 11 12 13 14 15 16 17 18 19 20 21 22 23 24 25 26 27 2…" at bounding box center [712, 465] width 210 height 137
click at [932, 295] on td "WB-2500-GA karton/papier, los (bedrijven) Rolcontainer 2500 L - gegalvaniseerd …" at bounding box center [797, 290] width 407 height 144
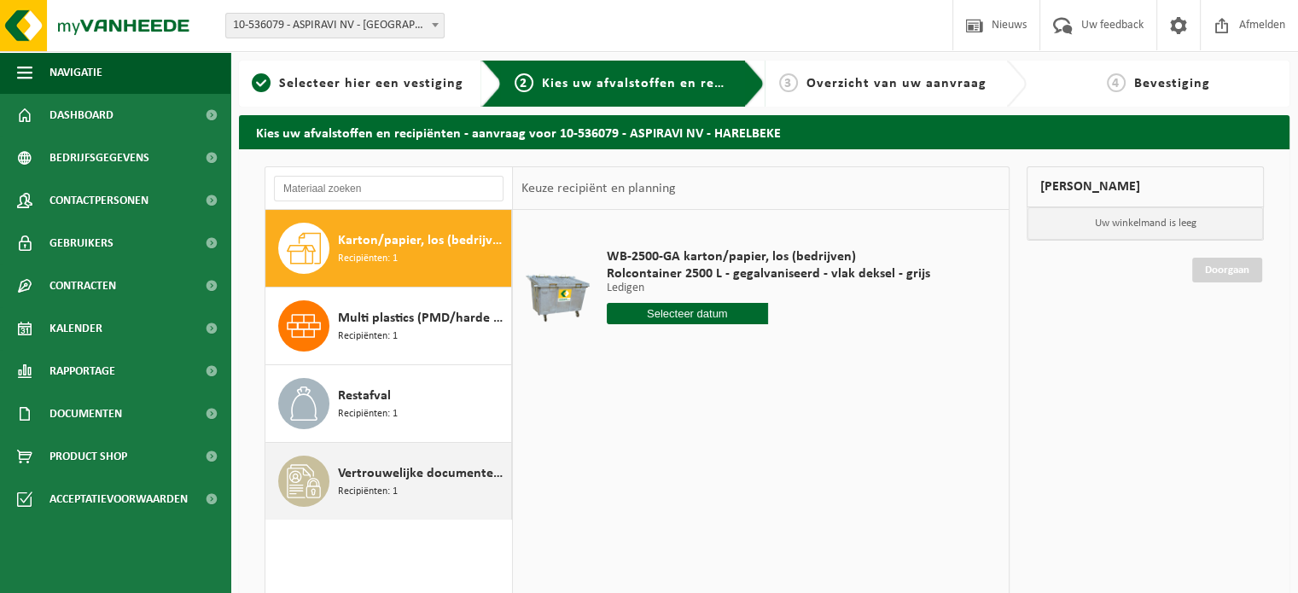
click at [420, 494] on div "Vertrouwelijke documenten (recyclage) Recipiënten: 1" at bounding box center [422, 481] width 169 height 51
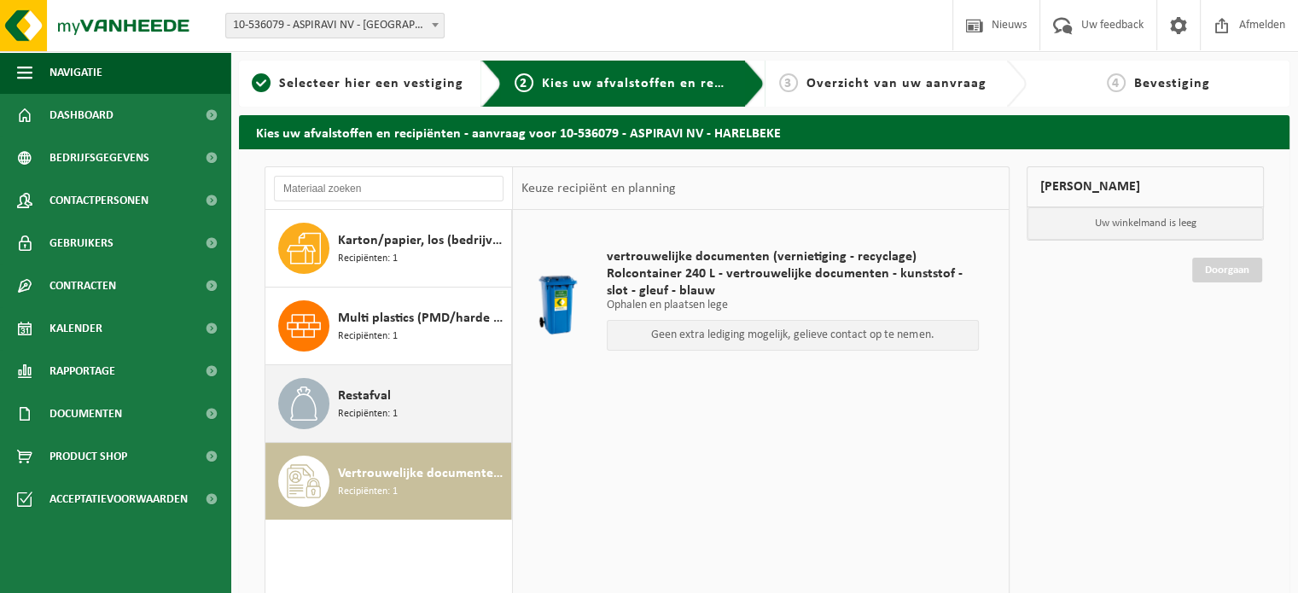
click at [394, 418] on span "Recipiënten: 1" at bounding box center [368, 414] width 60 height 16
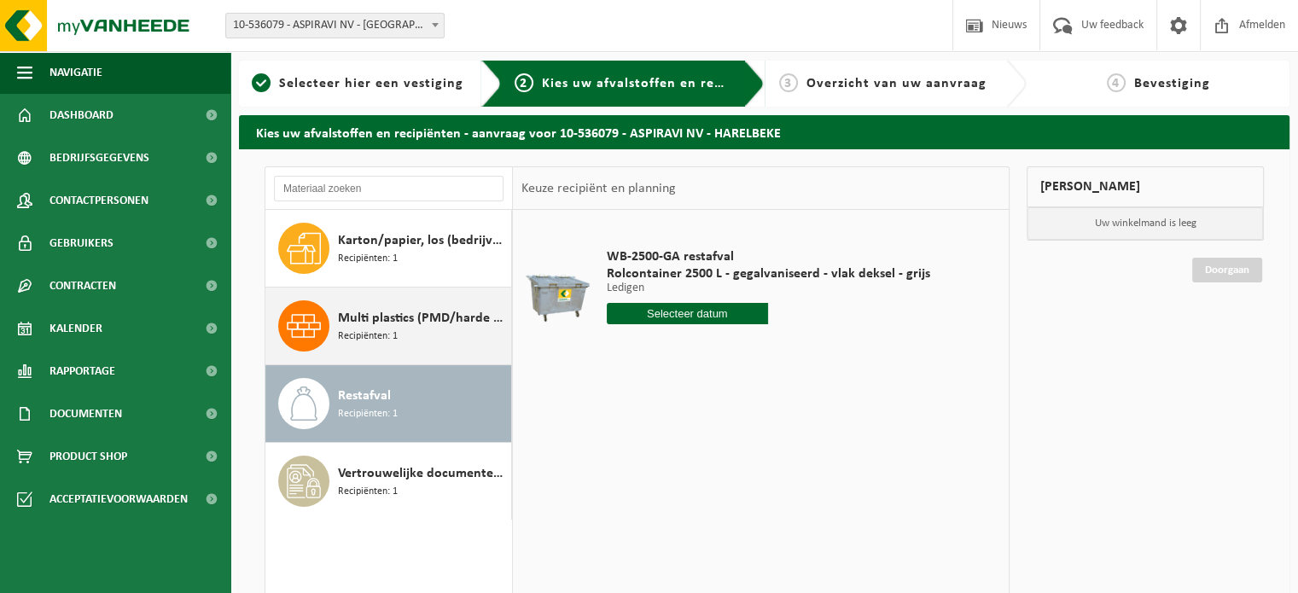
click at [415, 324] on span "Multi plastics (PMD/harde kunststoffen/spanbanden/EPS/folie naturel/folie gemen…" at bounding box center [422, 318] width 169 height 20
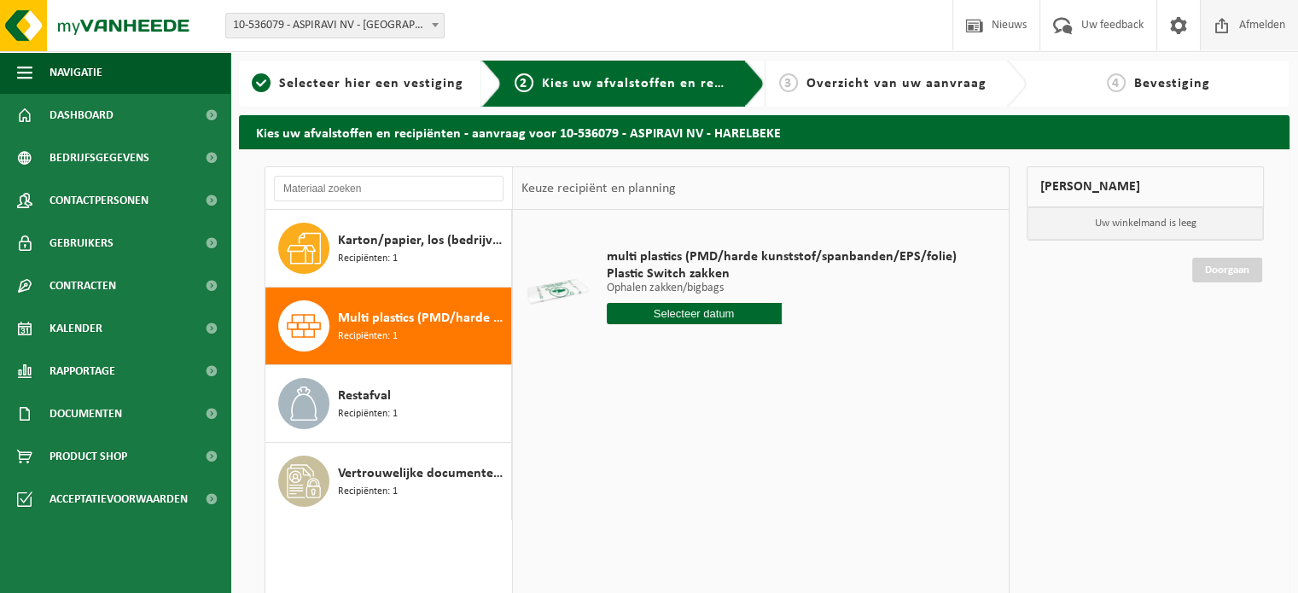
click at [1248, 25] on span "Afmelden" at bounding box center [1262, 25] width 55 height 50
